Goal: Task Accomplishment & Management: Manage account settings

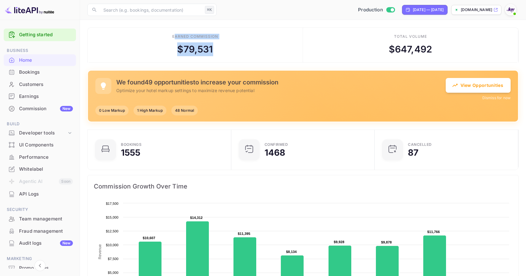
drag, startPoint x: 174, startPoint y: 35, endPoint x: 217, endPoint y: 47, distance: 44.1
click at [217, 47] on div "Earned commission $ 79,531" at bounding box center [195, 45] width 215 height 35
click at [279, 13] on div "Production [DATE] — [DATE] [DOMAIN_NAME]" at bounding box center [369, 9] width 300 height 11
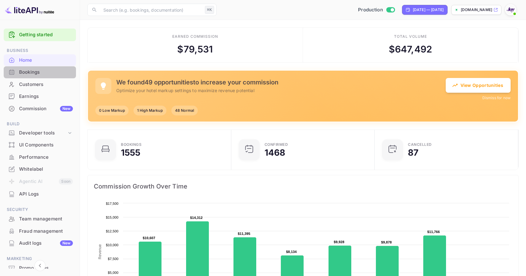
click at [50, 71] on div "Bookings" at bounding box center [46, 72] width 54 height 7
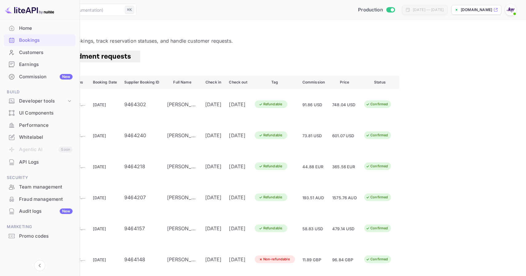
click at [49, 77] on div "Commission New" at bounding box center [46, 76] width 54 height 7
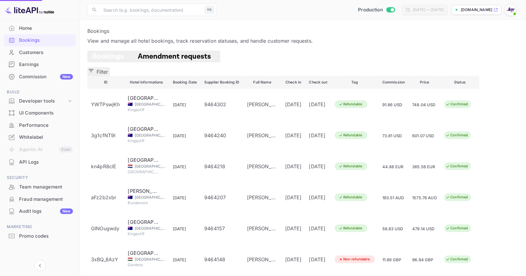
click at [41, 67] on div "Earnings" at bounding box center [46, 64] width 54 height 7
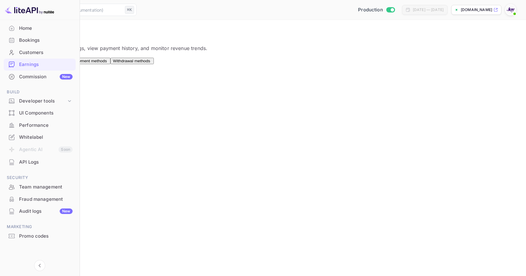
click at [50, 64] on button "Balance" at bounding box center [40, 61] width 21 height 6
click at [68, 63] on span "Payouts" at bounding box center [60, 61] width 15 height 5
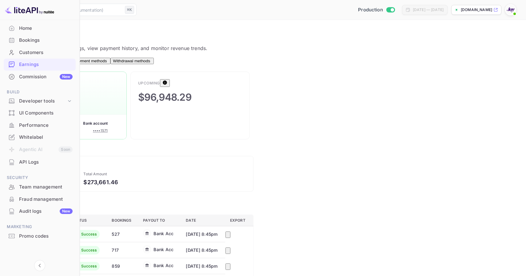
click at [107, 63] on span "Payment methods" at bounding box center [90, 61] width 33 height 5
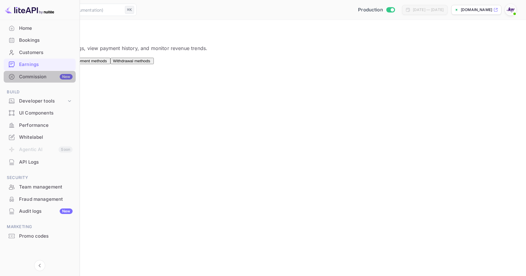
click at [35, 82] on div "Commission New" at bounding box center [40, 77] width 72 height 12
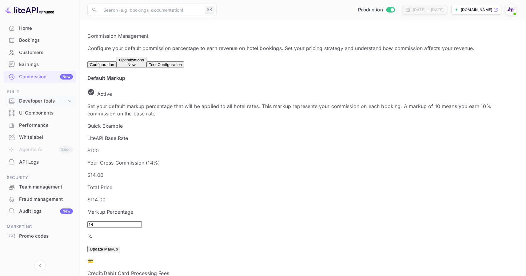
click at [63, 101] on div "Developer tools" at bounding box center [43, 101] width 48 height 7
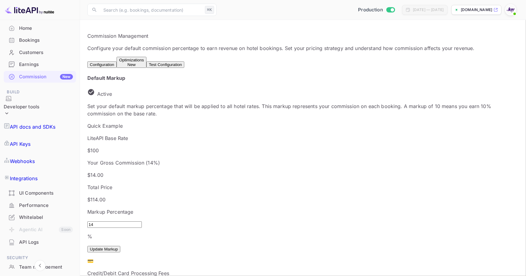
click at [10, 110] on icon at bounding box center [7, 113] width 6 height 6
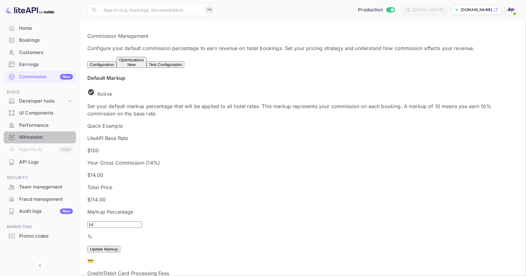
click at [52, 138] on div "Whitelabel" at bounding box center [46, 137] width 54 height 7
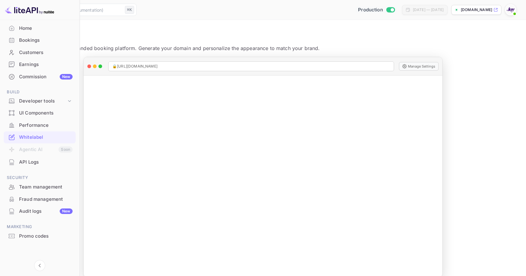
scroll to position [89, 0]
click at [478, 8] on p "[DOMAIN_NAME]" at bounding box center [476, 10] width 31 height 6
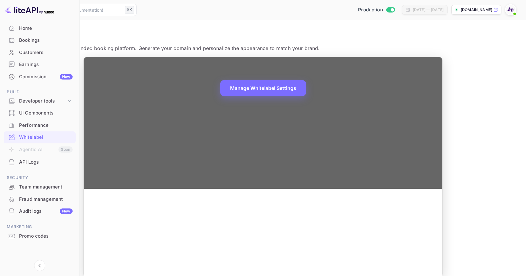
click at [345, 102] on div "Manage Whitelabel Settings" at bounding box center [263, 88] width 359 height 202
click at [306, 89] on button "Manage Whitelabel Settings" at bounding box center [263, 88] width 86 height 16
